Goal: Navigation & Orientation: Find specific page/section

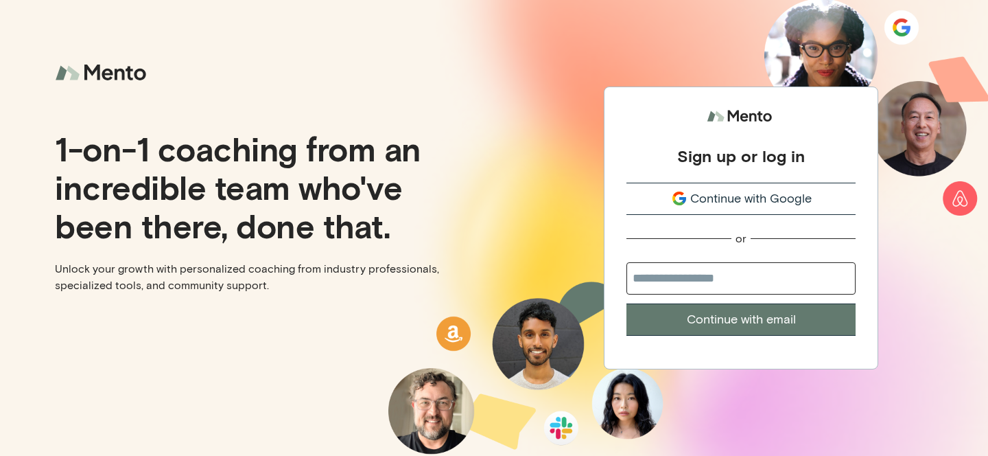
click at [713, 279] on input "email" at bounding box center [740, 278] width 229 height 32
type input "**********"
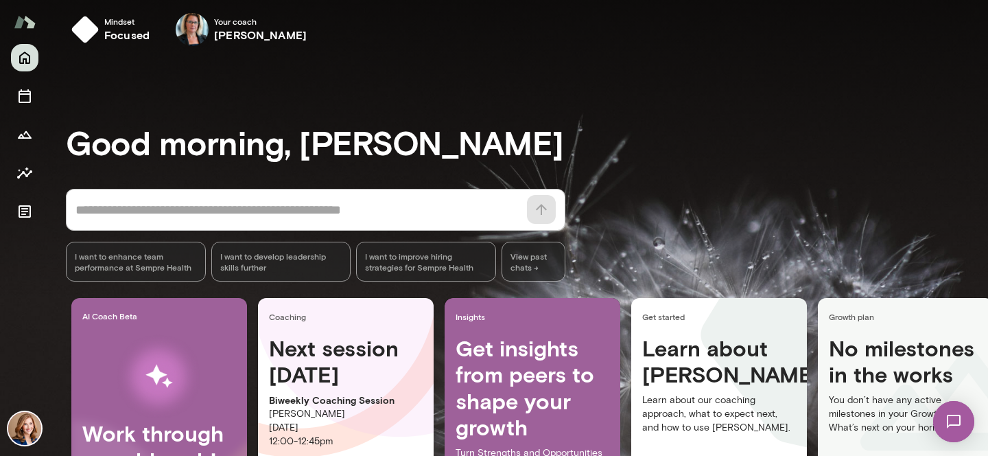
scroll to position [13, 0]
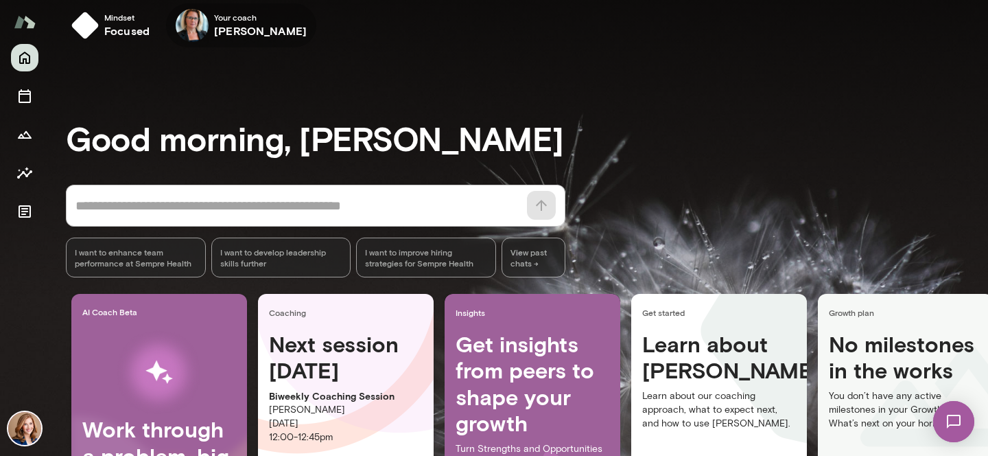
click at [197, 23] on img at bounding box center [192, 25] width 33 height 33
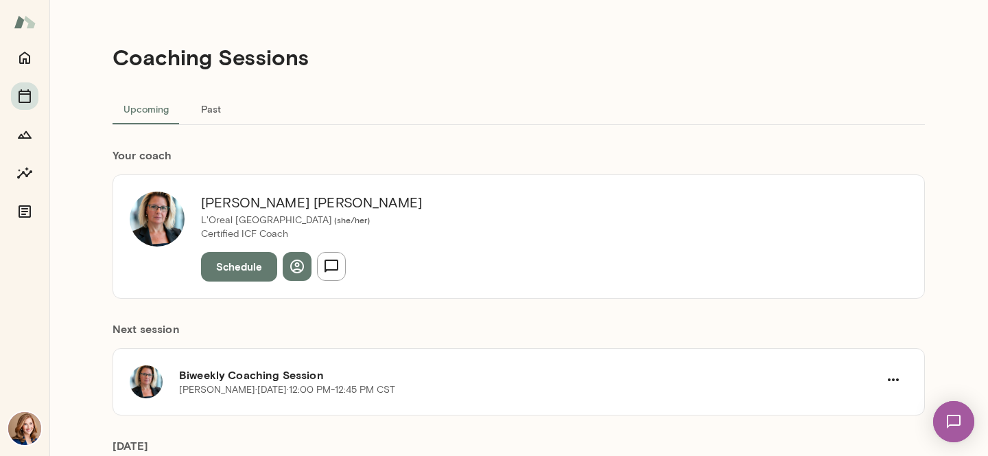
click at [154, 209] on img at bounding box center [157, 218] width 55 height 55
click at [24, 50] on icon "Home" at bounding box center [24, 57] width 16 height 16
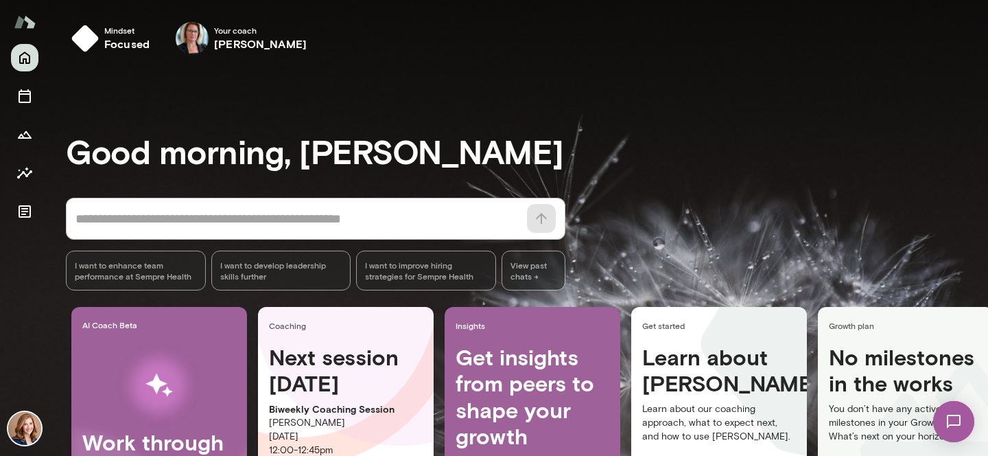
click at [21, 419] on img at bounding box center [24, 428] width 33 height 33
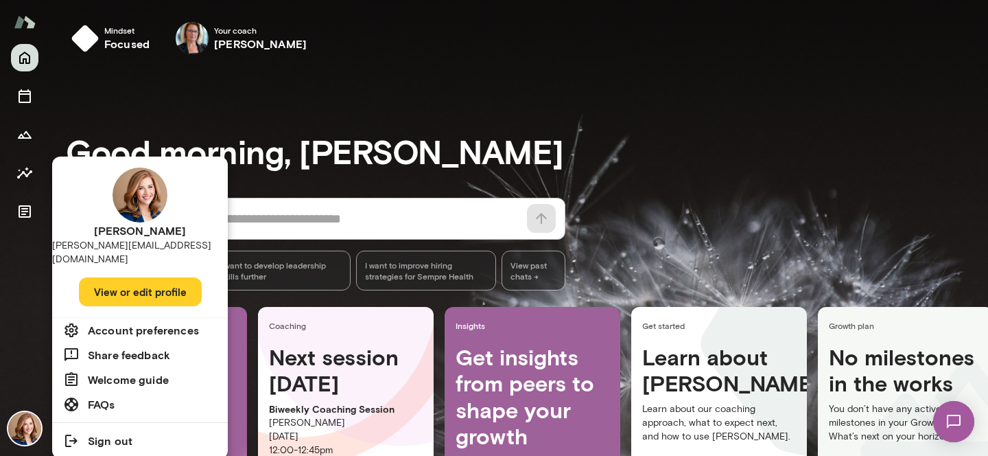
click at [22, 318] on div at bounding box center [494, 228] width 988 height 456
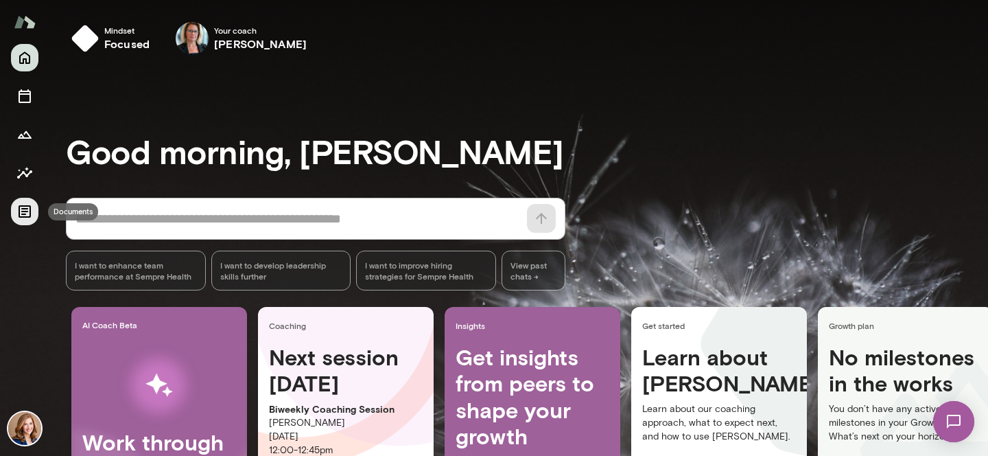
click at [22, 215] on icon "Documents" at bounding box center [24, 211] width 16 height 16
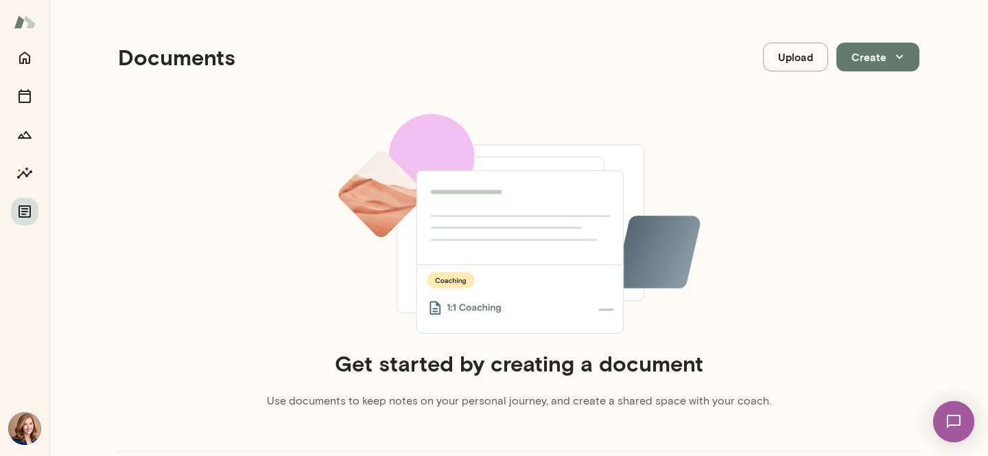
click at [23, 14] on img at bounding box center [25, 22] width 22 height 26
